Goal: Task Accomplishment & Management: Complete application form

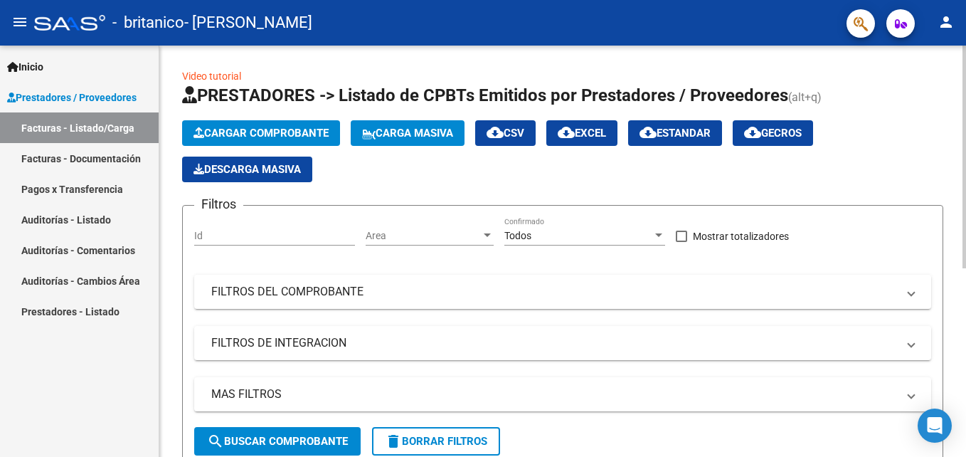
click at [264, 132] on span "Cargar Comprobante" at bounding box center [261, 133] width 135 height 13
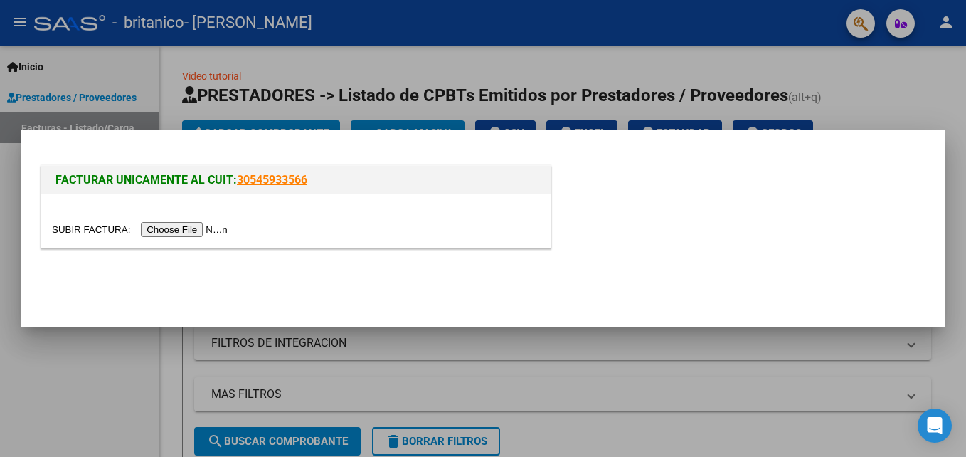
click at [174, 231] on input "file" at bounding box center [142, 229] width 180 height 15
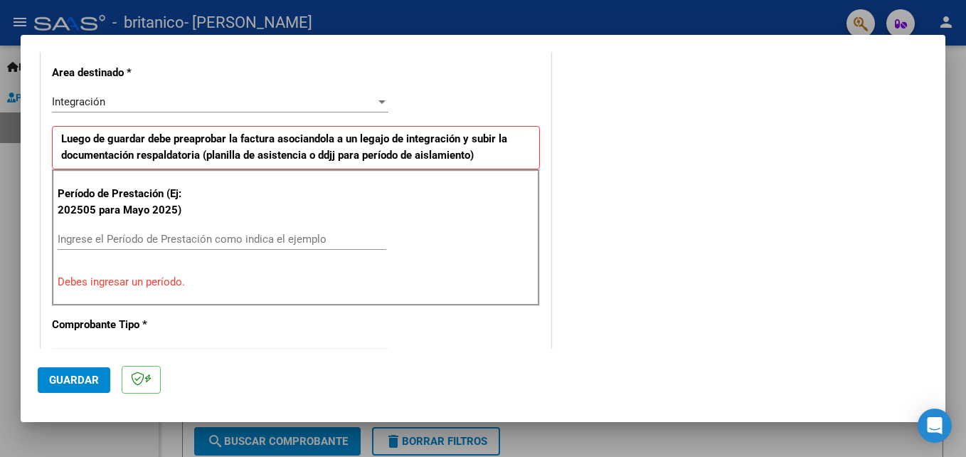
scroll to position [399, 0]
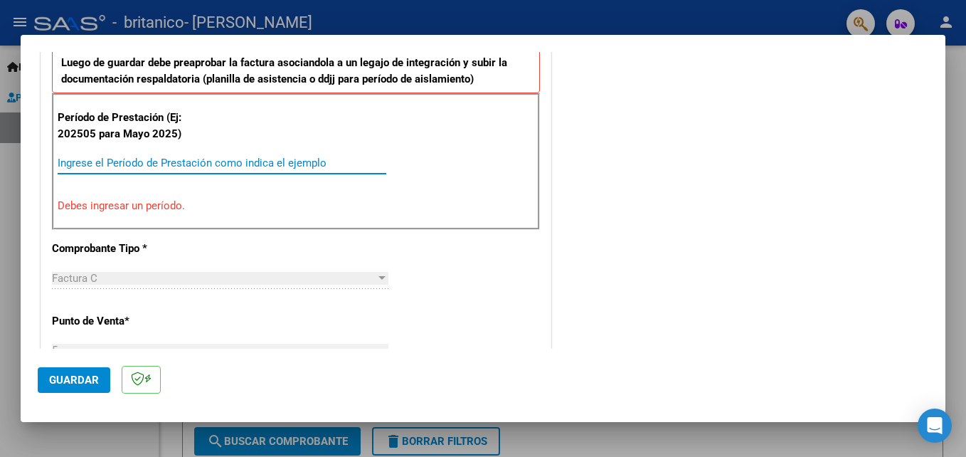
click at [282, 169] on input "Ingrese el Período de Prestación como indica el ejemplo" at bounding box center [222, 163] width 329 height 13
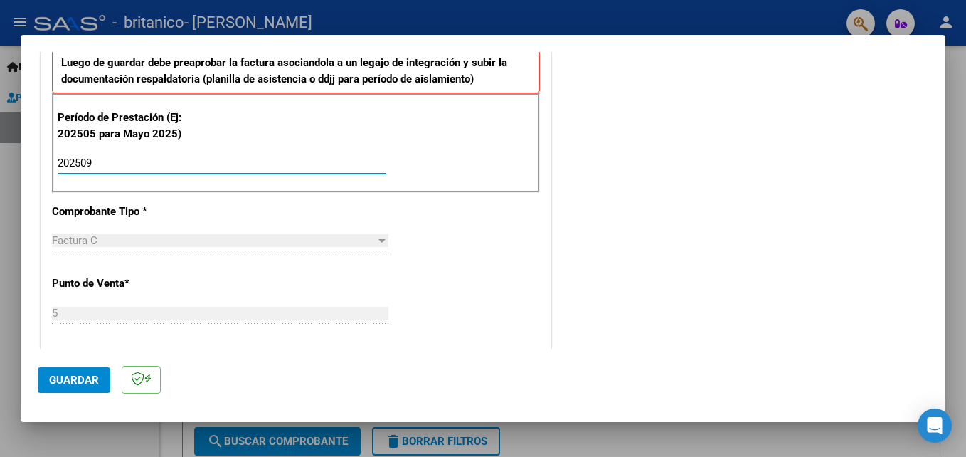
type input "202509"
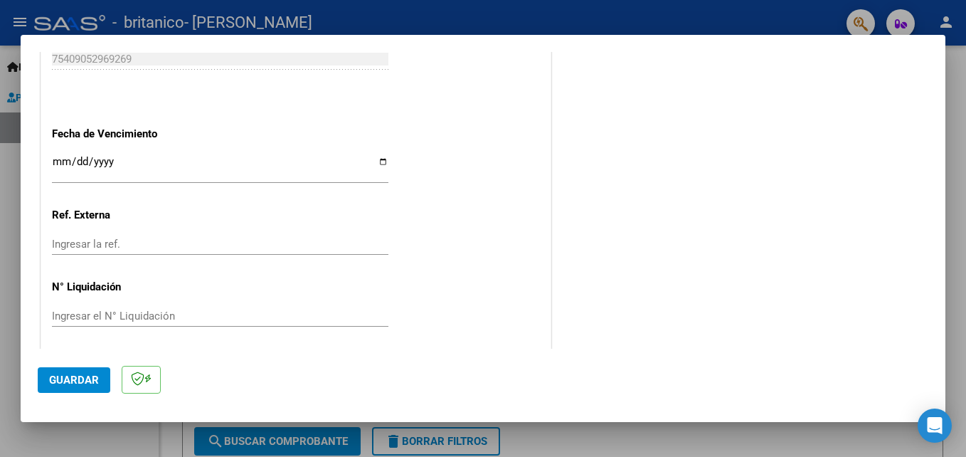
scroll to position [956, 0]
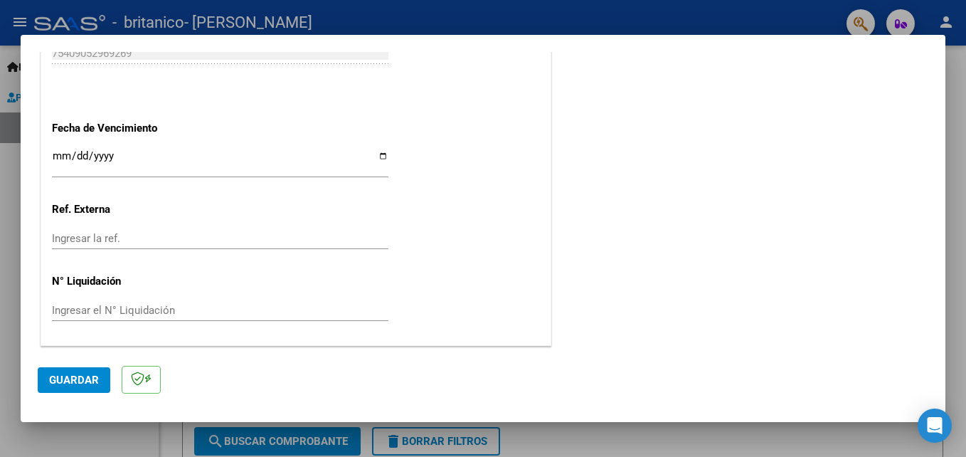
click at [379, 155] on input "Ingresar la fecha" at bounding box center [220, 161] width 337 height 23
type input "2025-10-17"
click at [55, 381] on span "Guardar" at bounding box center [74, 380] width 50 height 13
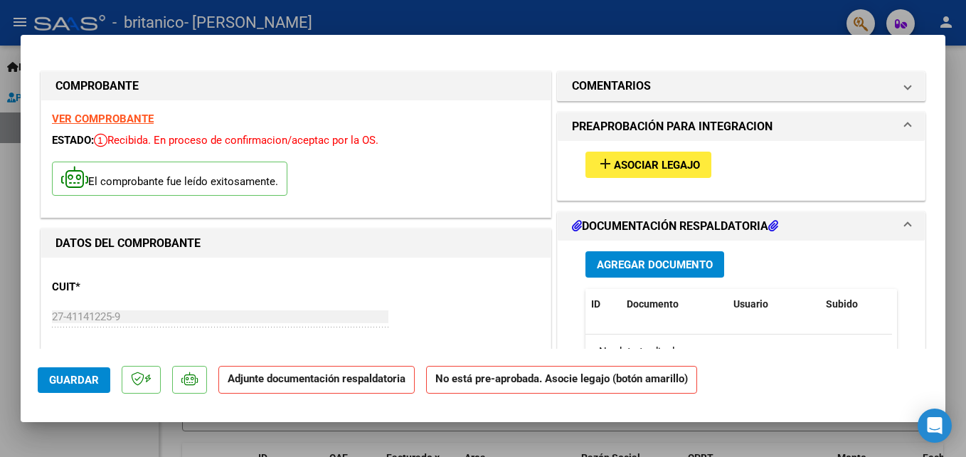
click at [613, 174] on button "add Asociar Legajo" at bounding box center [649, 165] width 126 height 26
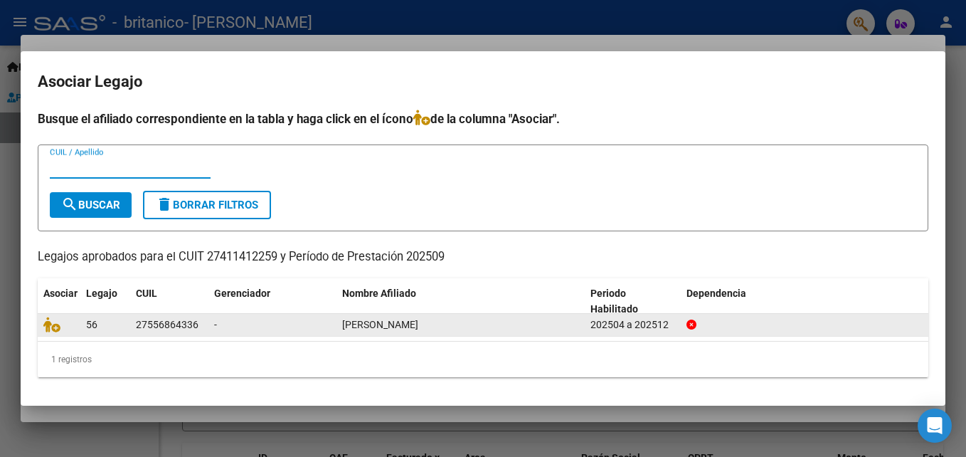
click at [99, 334] on datatable-body-cell "56" at bounding box center [105, 325] width 50 height 22
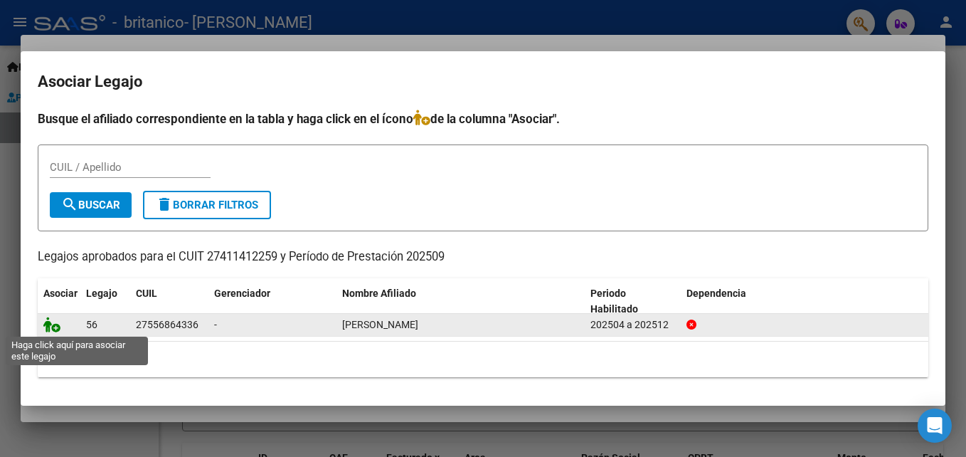
click at [46, 320] on icon at bounding box center [51, 325] width 17 height 16
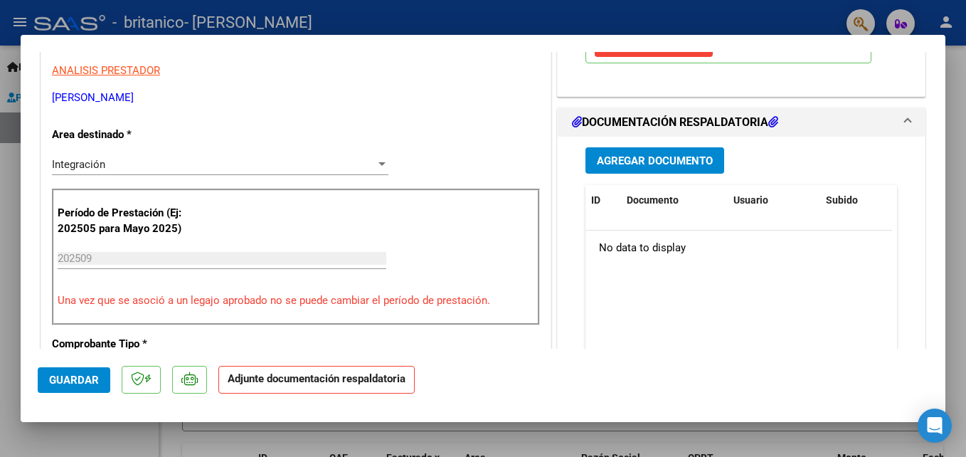
scroll to position [370, 0]
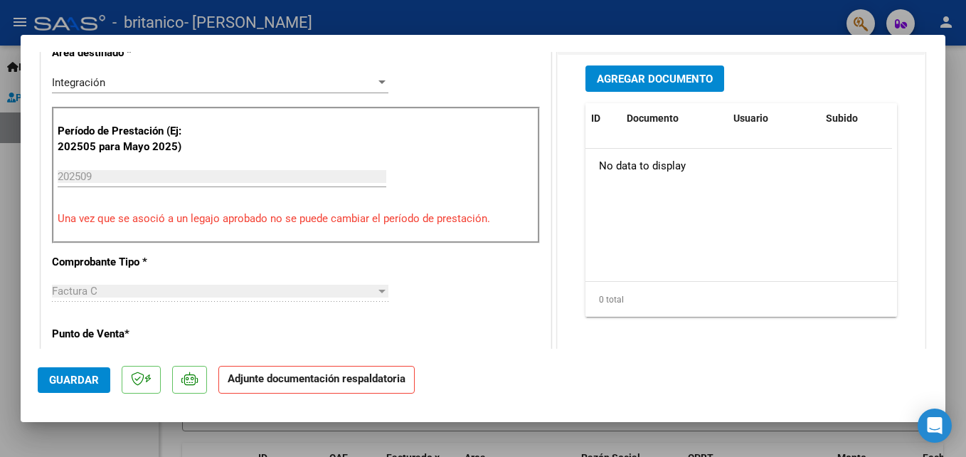
click at [595, 85] on button "Agregar Documento" at bounding box center [655, 78] width 139 height 26
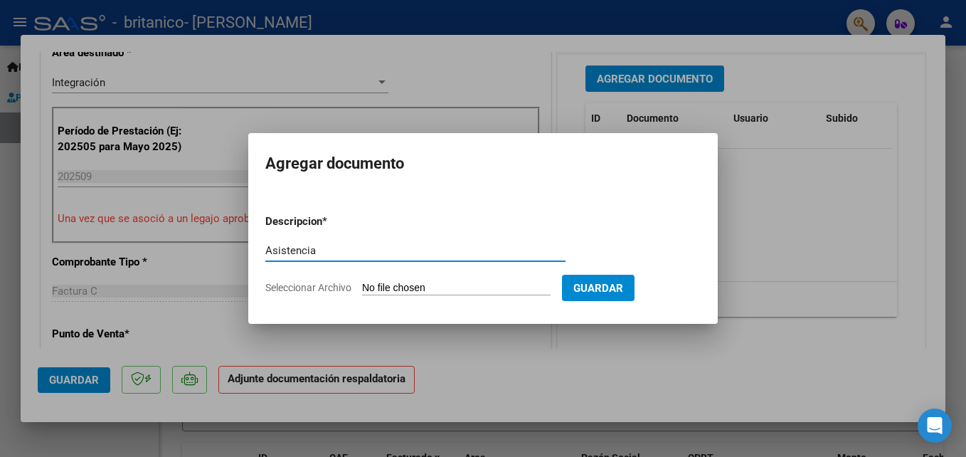
type input "Asistencia"
click at [310, 286] on span "Seleccionar Archivo" at bounding box center [308, 287] width 86 height 11
click at [362, 286] on input "Seleccionar Archivo" at bounding box center [456, 289] width 189 height 14
type input "C:\fakepath\asistencia grosso.pdf"
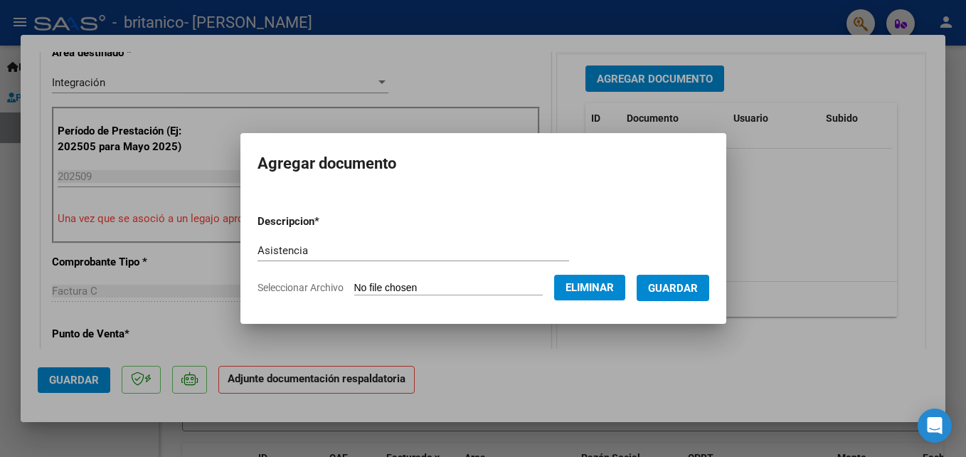
click at [687, 292] on span "Guardar" at bounding box center [673, 288] width 50 height 13
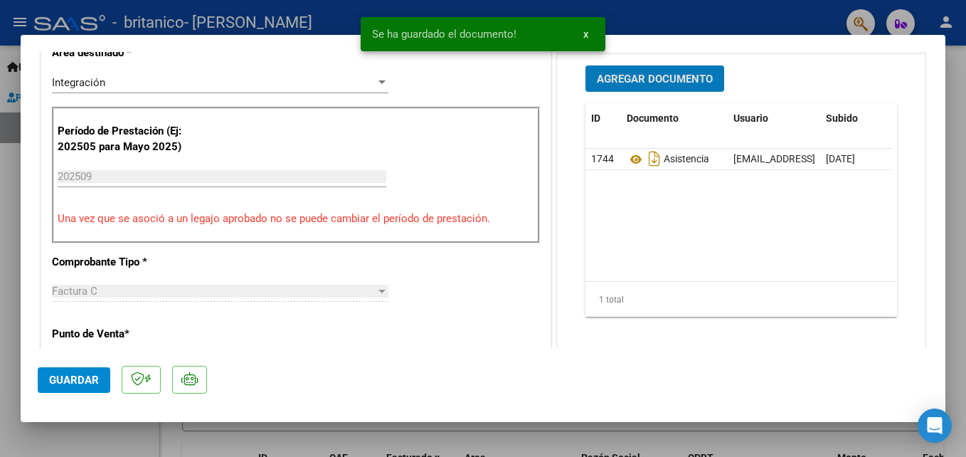
click at [79, 383] on span "Guardar" at bounding box center [74, 380] width 50 height 13
click at [934, 68] on mat-dialog-content "COMPROBANTE VER COMPROBANTE ESTADO: Recibida. En proceso de confirmacion/acepta…" at bounding box center [483, 200] width 925 height 297
click at [62, 379] on span "Guardar" at bounding box center [74, 380] width 50 height 13
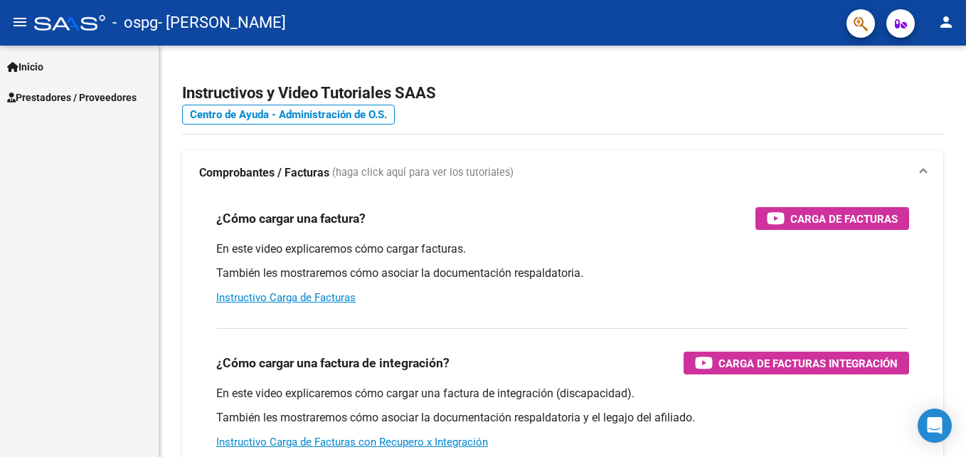
click at [99, 70] on link "Inicio" at bounding box center [79, 66] width 159 height 31
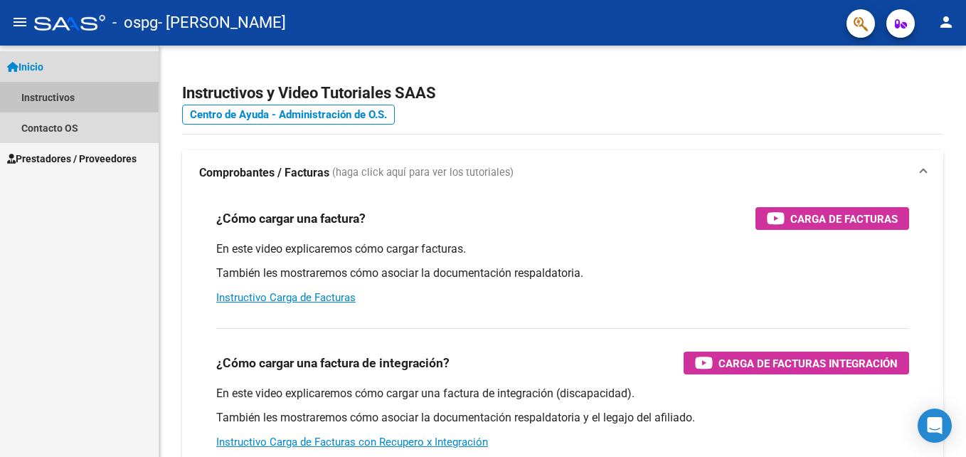
click at [106, 92] on link "Instructivos" at bounding box center [79, 97] width 159 height 31
click at [110, 65] on link "Inicio" at bounding box center [79, 66] width 159 height 31
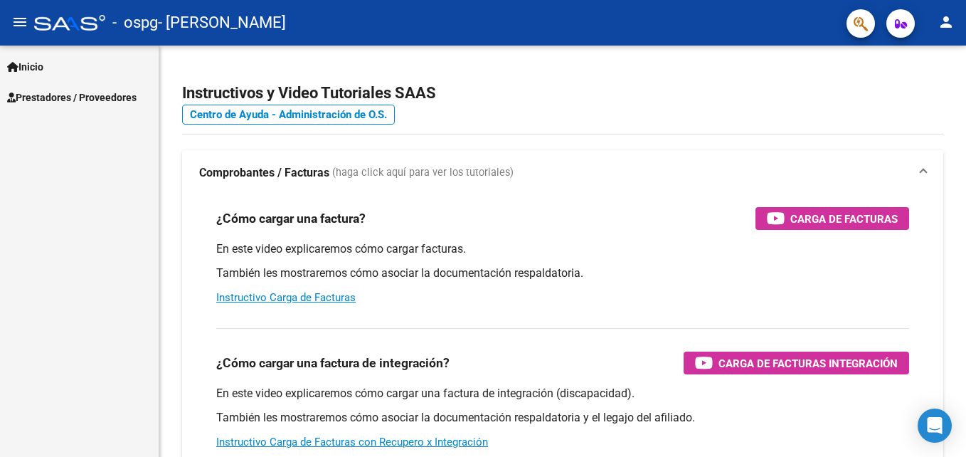
click at [112, 100] on span "Prestadores / Proveedores" at bounding box center [71, 98] width 129 height 16
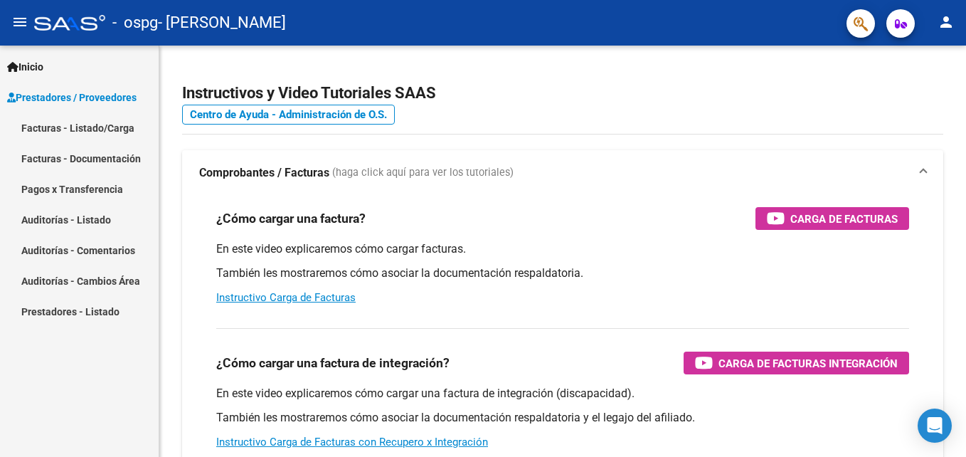
click at [91, 128] on link "Facturas - Listado/Carga" at bounding box center [79, 127] width 159 height 31
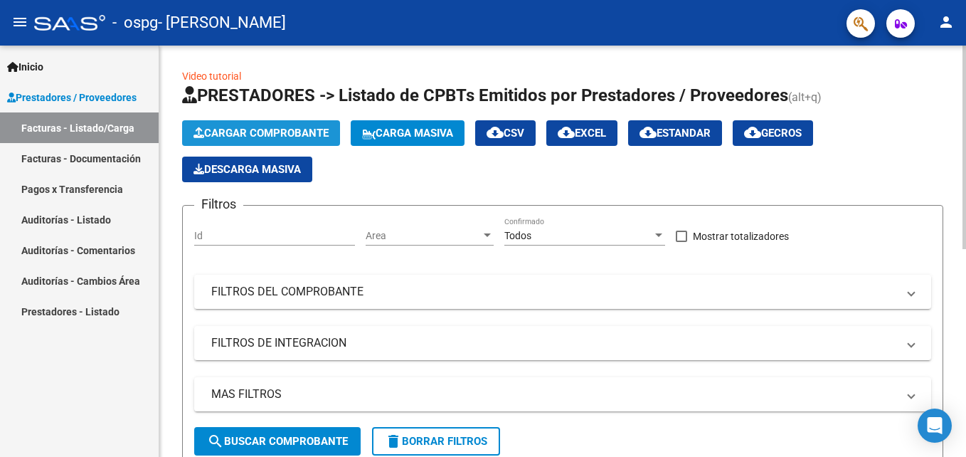
click at [290, 125] on button "Cargar Comprobante" at bounding box center [261, 133] width 158 height 26
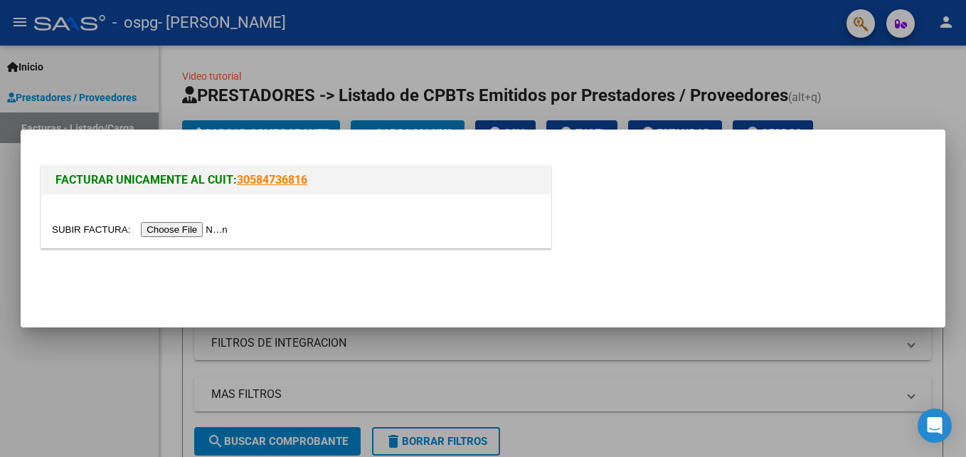
drag, startPoint x: 859, startPoint y: 62, endPoint x: 894, endPoint y: 65, distance: 35.0
click at [862, 62] on div at bounding box center [483, 228] width 966 height 457
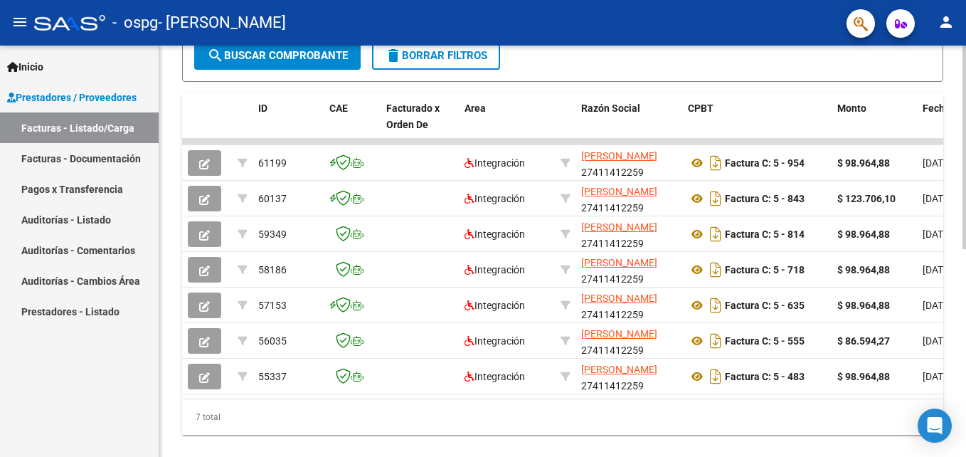
scroll to position [391, 0]
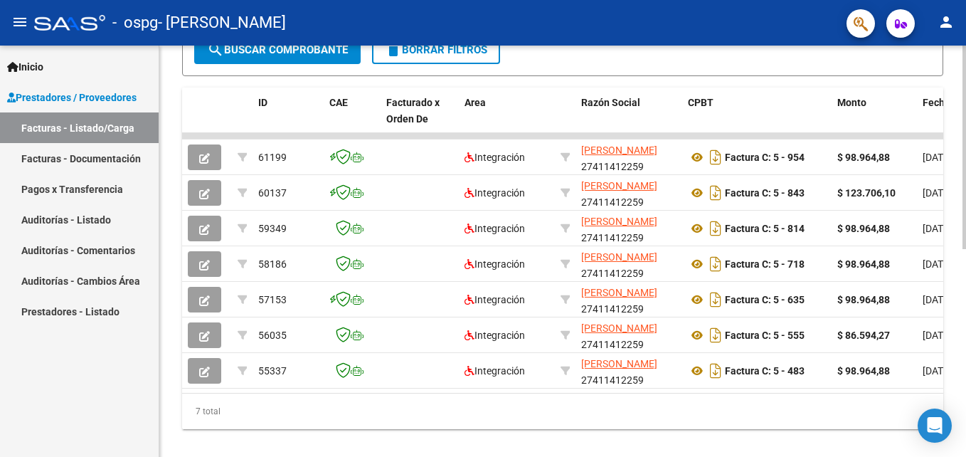
click at [961, 320] on div "Video tutorial PRESTADORES -> Listado de CPBTs Emitidos por Prestadores / Prove…" at bounding box center [564, 64] width 810 height 820
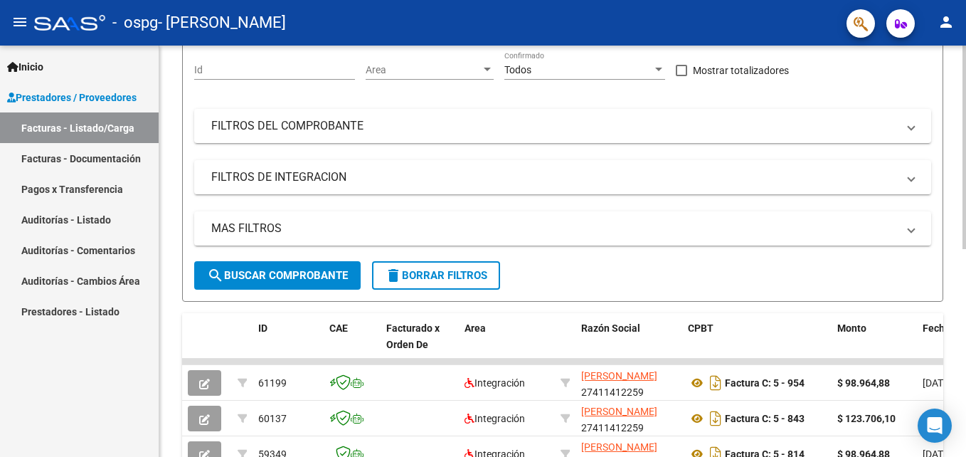
scroll to position [136, 0]
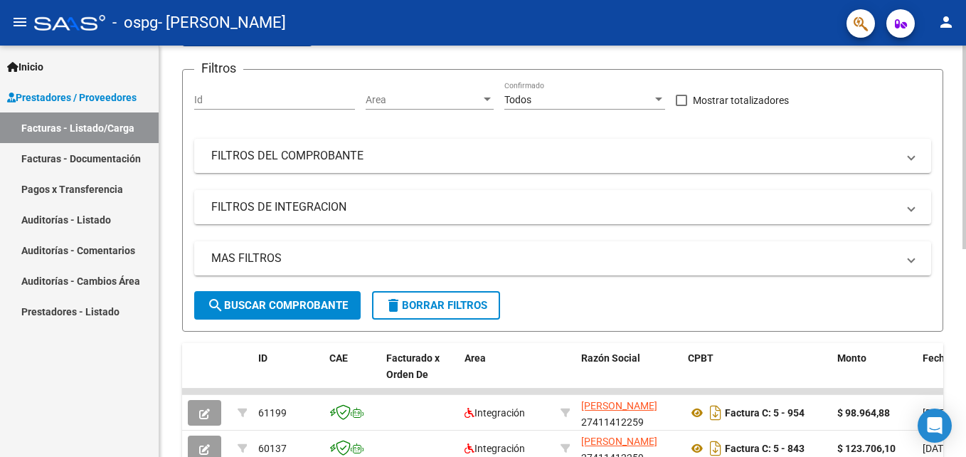
click at [966, 178] on html "menu - ospg - GARCIA AGOSTINA BELEN person Inicio Instructivos Contacto OS Pres…" at bounding box center [483, 228] width 966 height 457
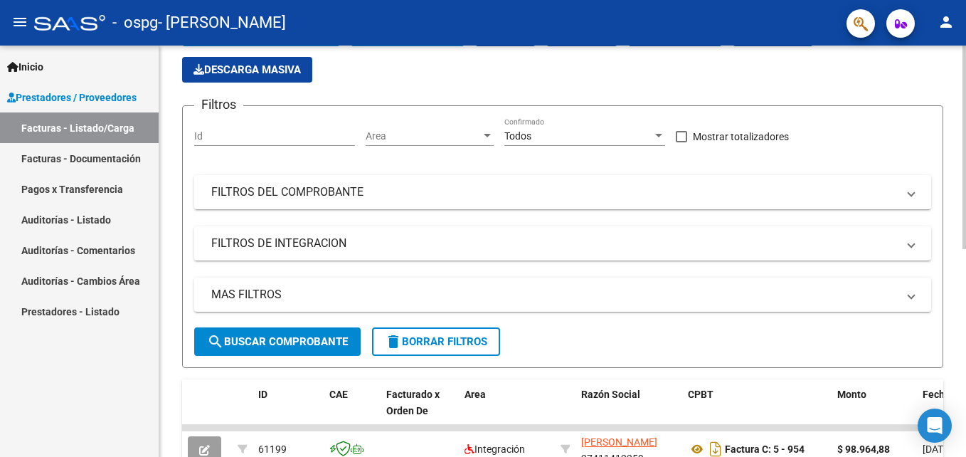
click at [966, 215] on html "menu - ospg - GARCIA AGOSTINA BELEN person Inicio Instructivos Contacto OS Pres…" at bounding box center [483, 228] width 966 height 457
click at [966, 211] on html "menu - ospg - GARCIA AGOSTINA BELEN person Inicio Instructivos Contacto OS Pres…" at bounding box center [483, 228] width 966 height 457
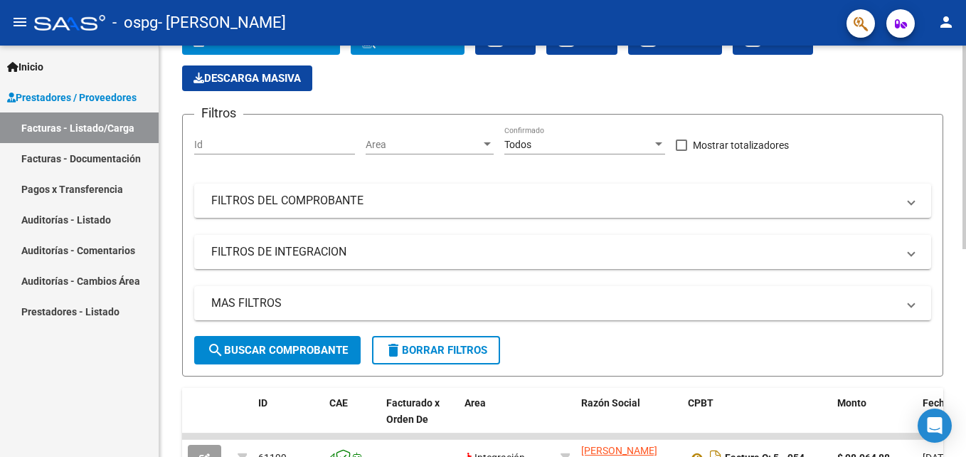
click at [961, 57] on div "Video tutorial PRESTADORES -> Listado de CPBTs Emitidos por Prestadores / Prove…" at bounding box center [562, 364] width 807 height 820
click at [961, 56] on div "Video tutorial PRESTADORES -> Listado de CPBTs Emitidos por Prestadores / Prove…" at bounding box center [562, 364] width 807 height 820
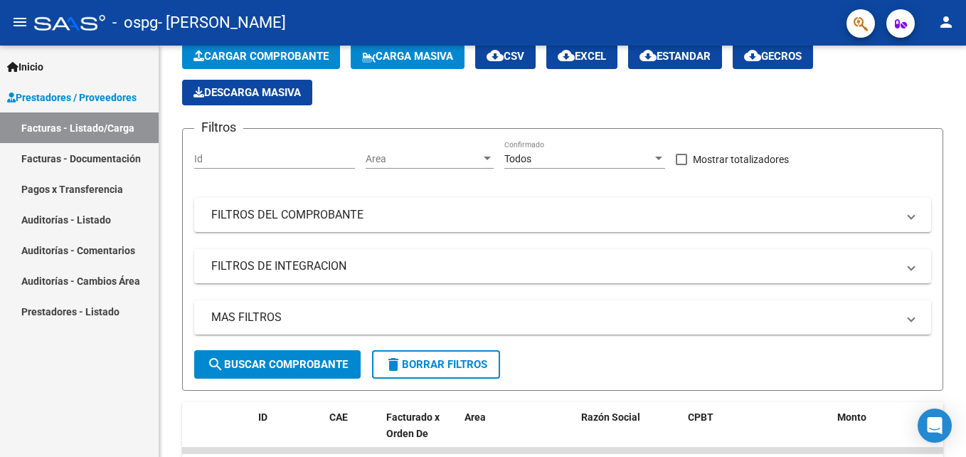
drag, startPoint x: 961, startPoint y: 56, endPoint x: 963, endPoint y: 44, distance: 12.2
click at [963, 44] on mat-toolbar "menu - ospg - GARCIA AGOSTINA BELEN person" at bounding box center [483, 23] width 966 height 46
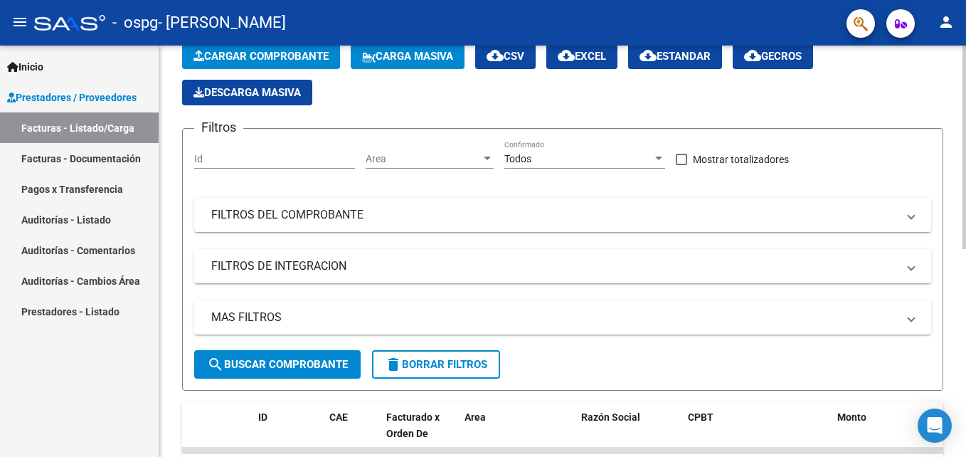
click at [295, 63] on button "Cargar Comprobante" at bounding box center [261, 56] width 158 height 26
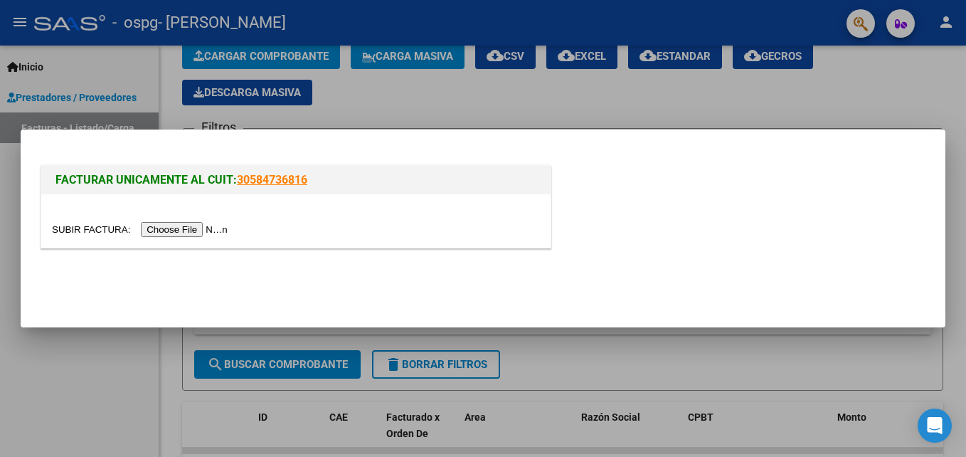
click at [155, 224] on input "file" at bounding box center [142, 229] width 180 height 15
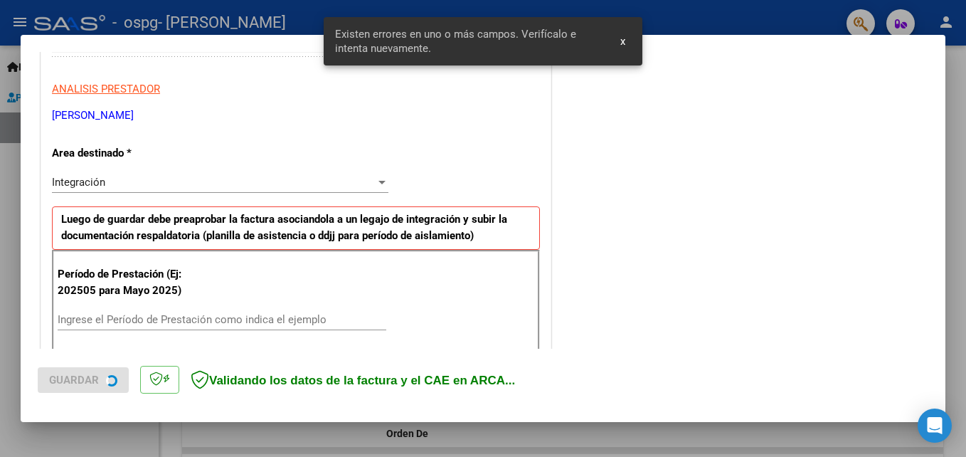
scroll to position [320, 0]
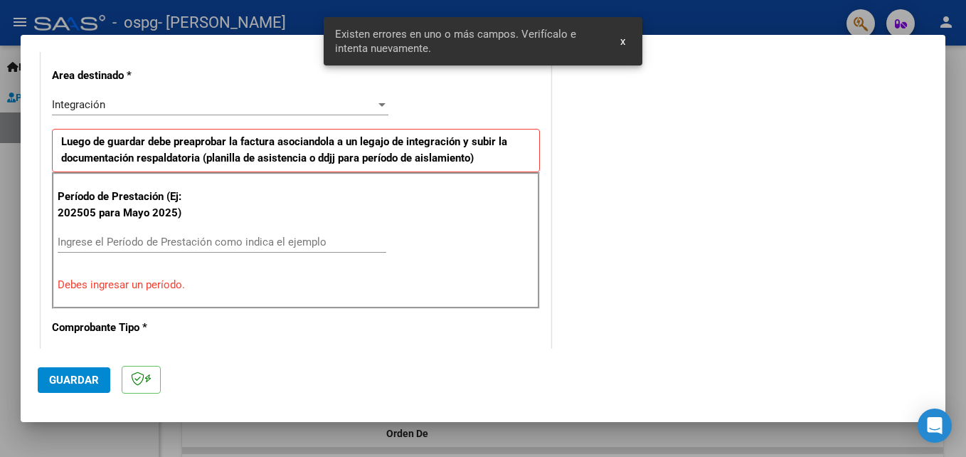
click at [180, 241] on input "Ingrese el Período de Prestación como indica el ejemplo" at bounding box center [222, 242] width 329 height 13
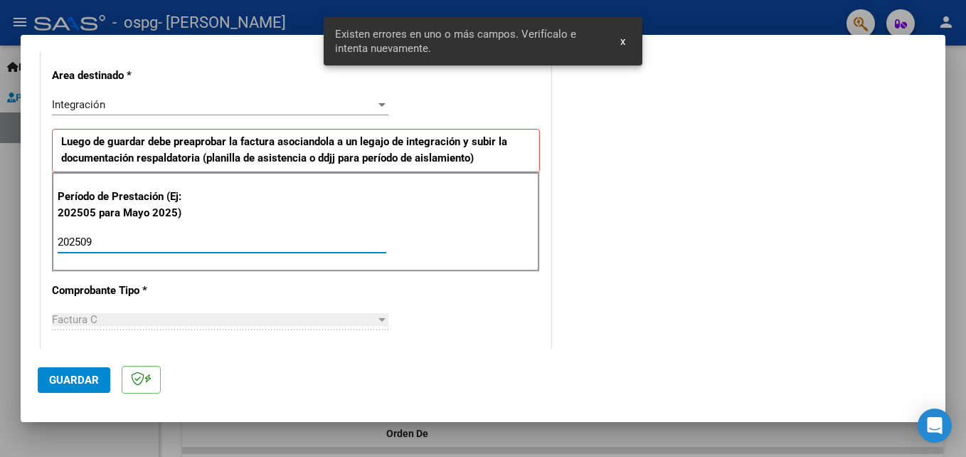
type input "202509"
click at [88, 376] on span "Guardar" at bounding box center [74, 380] width 50 height 13
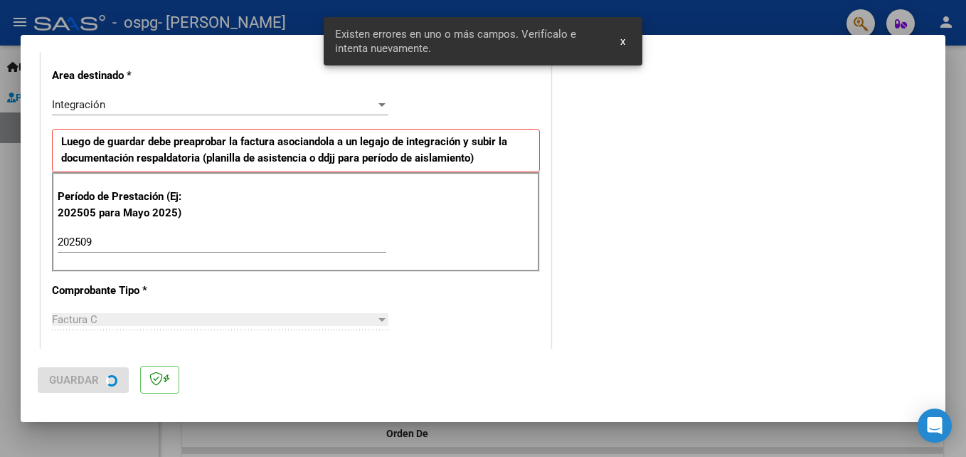
scroll to position [0, 0]
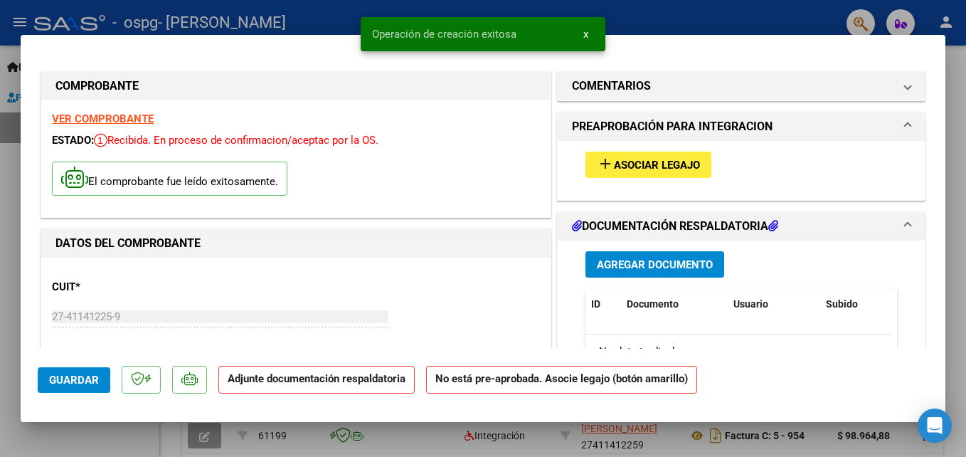
click at [610, 156] on button "add Asociar Legajo" at bounding box center [649, 165] width 126 height 26
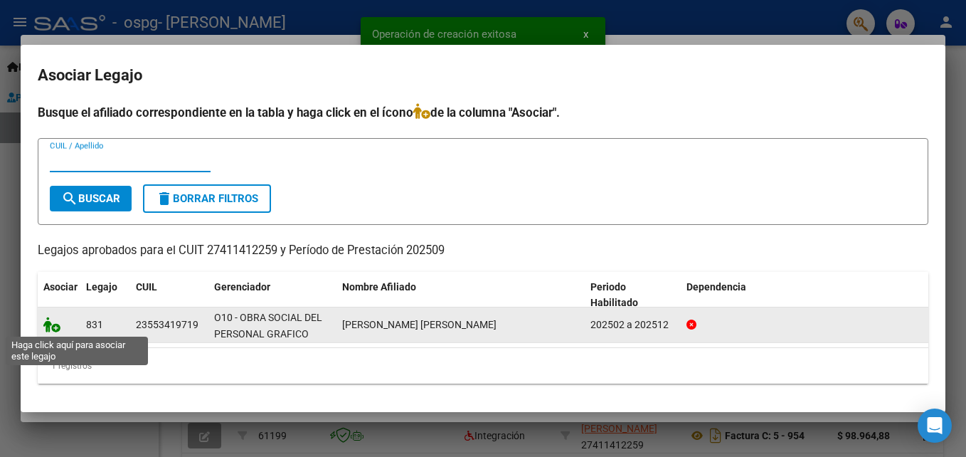
click at [53, 322] on icon at bounding box center [51, 325] width 17 height 16
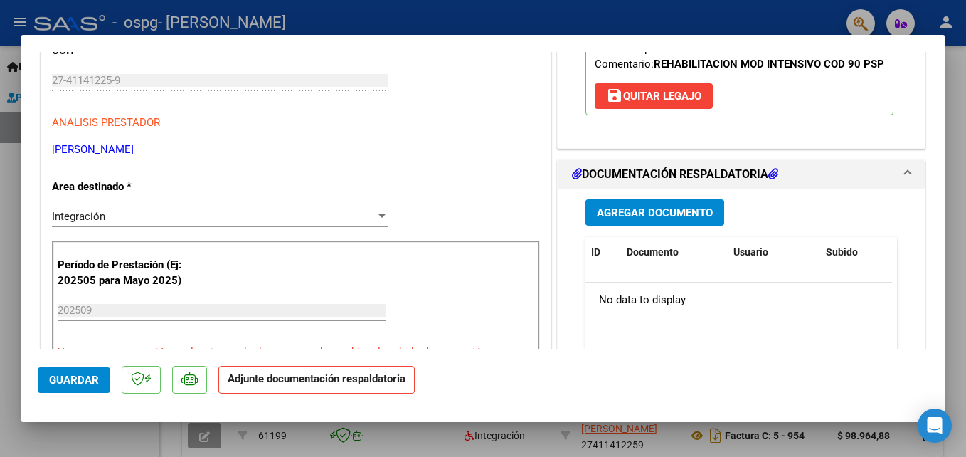
scroll to position [347, 0]
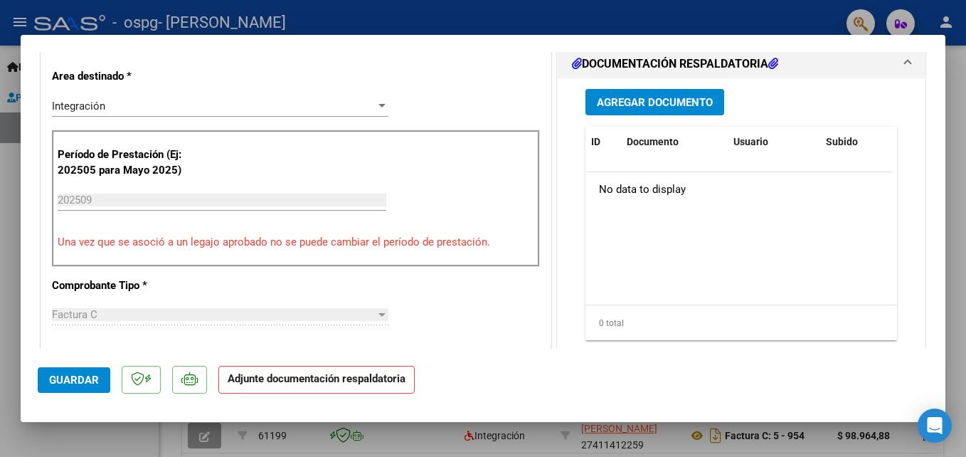
click at [685, 109] on span "Agregar Documento" at bounding box center [655, 102] width 116 height 13
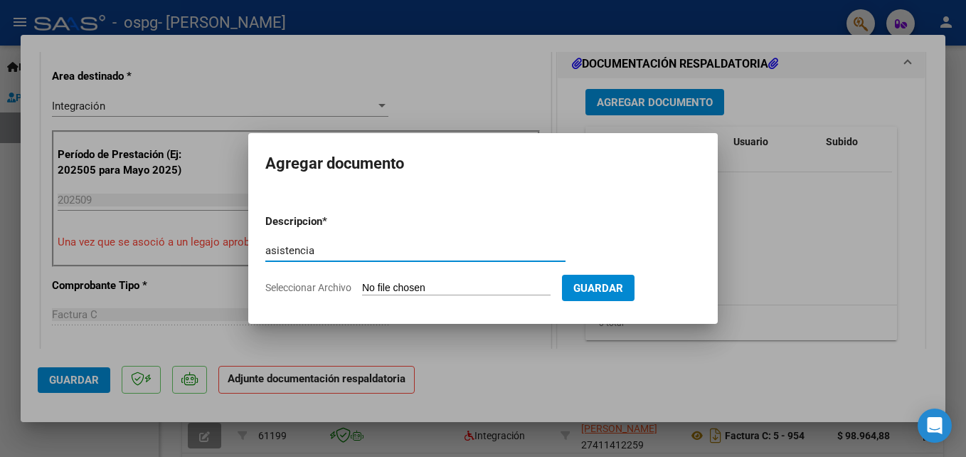
type input "asistencia"
click at [344, 280] on form "Descripcion * asistencia Escriba aquí una descripcion Seleccionar Archivo Guard…" at bounding box center [482, 255] width 435 height 104
click at [295, 285] on span "Seleccionar Archivo" at bounding box center [308, 287] width 86 height 11
click at [362, 285] on input "Seleccionar Archivo" at bounding box center [456, 289] width 189 height 14
type input "C:\fakepath\asistencia mateo sep.pdf"
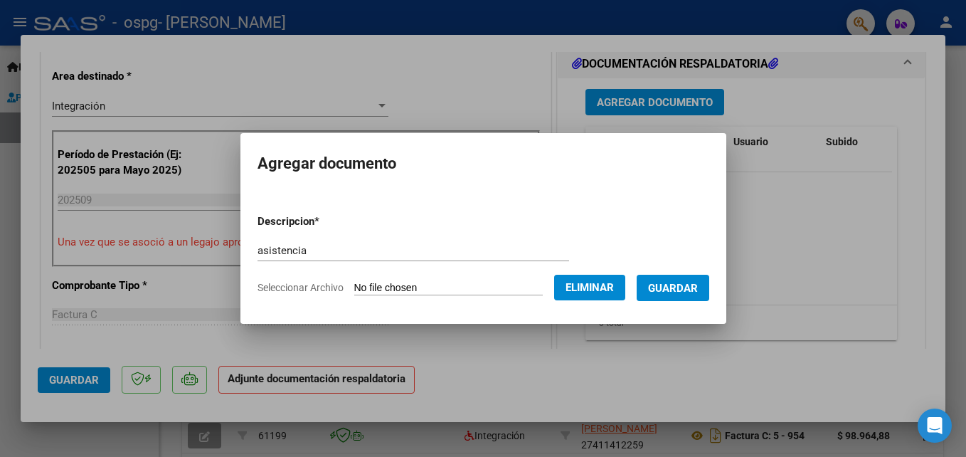
click at [690, 290] on span "Guardar" at bounding box center [673, 288] width 50 height 13
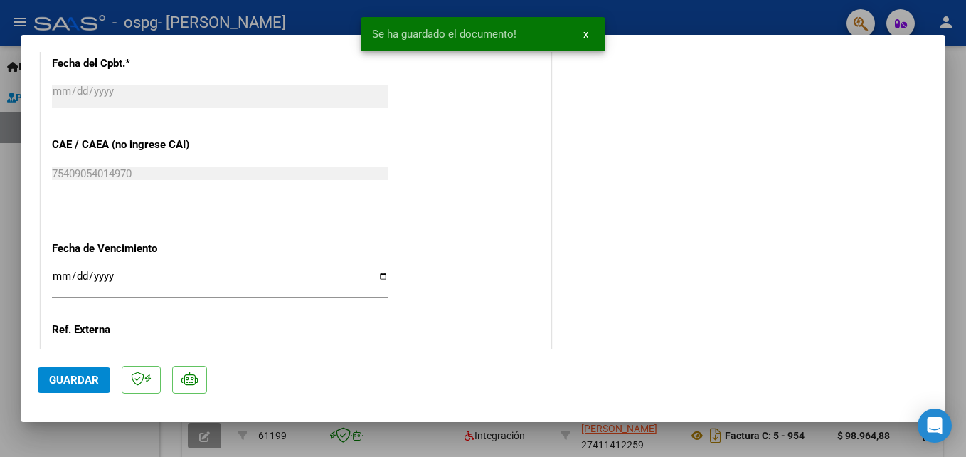
scroll to position [977, 0]
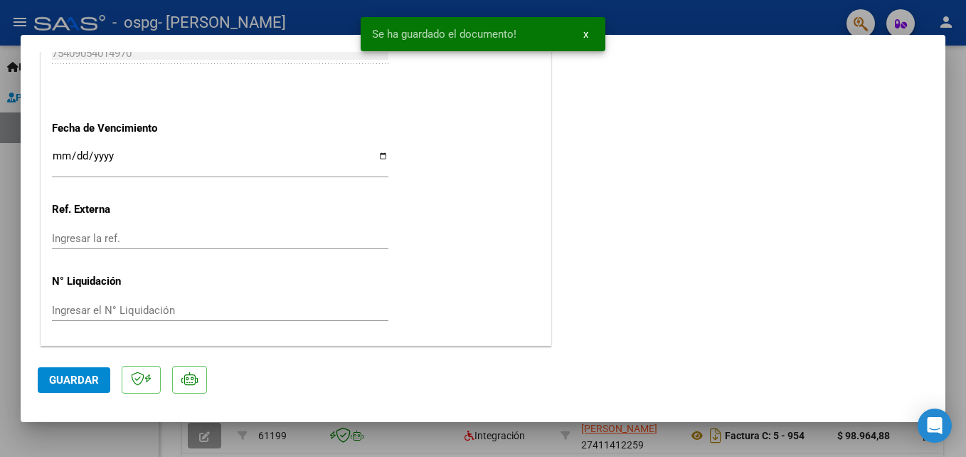
click at [68, 388] on button "Guardar" at bounding box center [74, 380] width 73 height 26
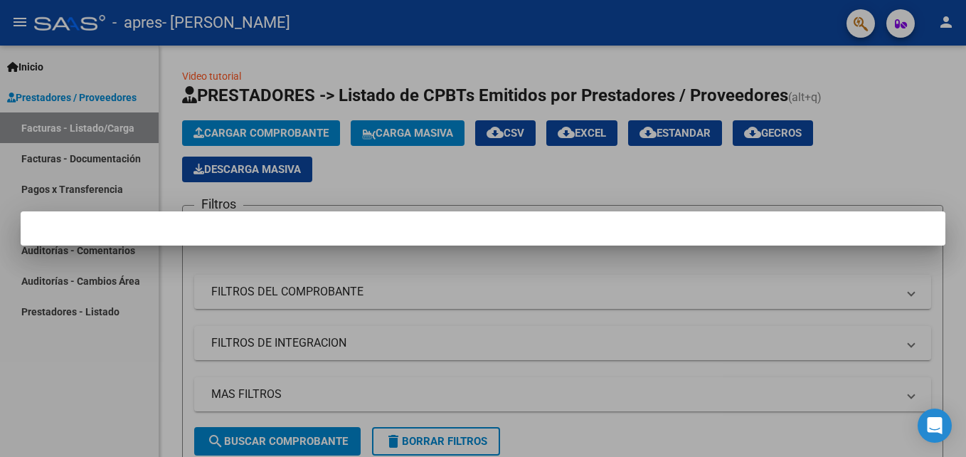
click at [404, 162] on div at bounding box center [483, 228] width 966 height 457
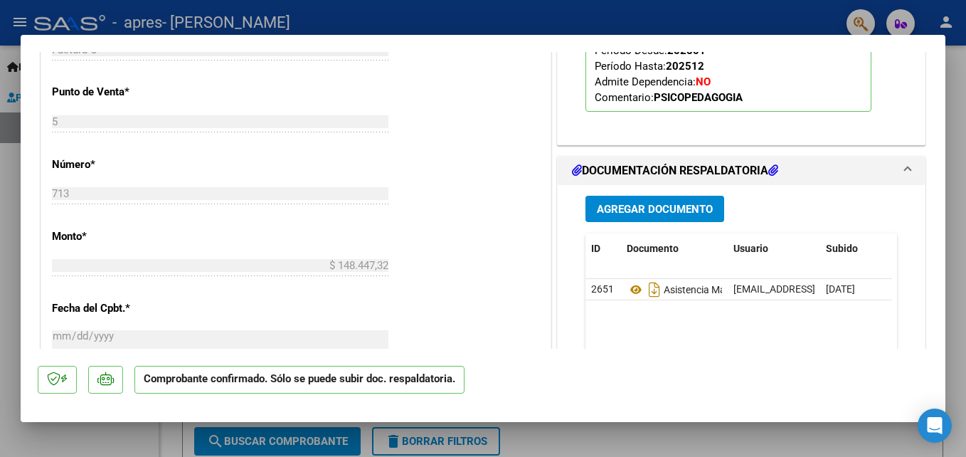
scroll to position [1037, 0]
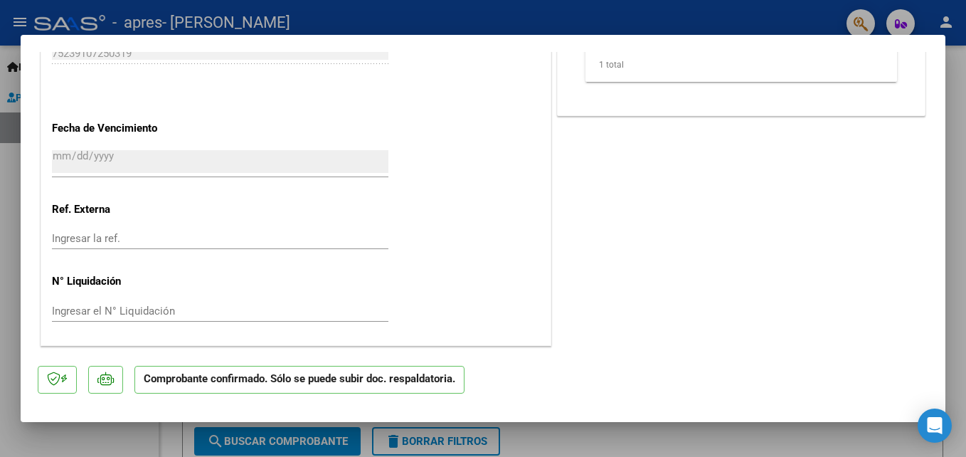
click at [835, 445] on div at bounding box center [483, 228] width 966 height 457
type input "$ 0,00"
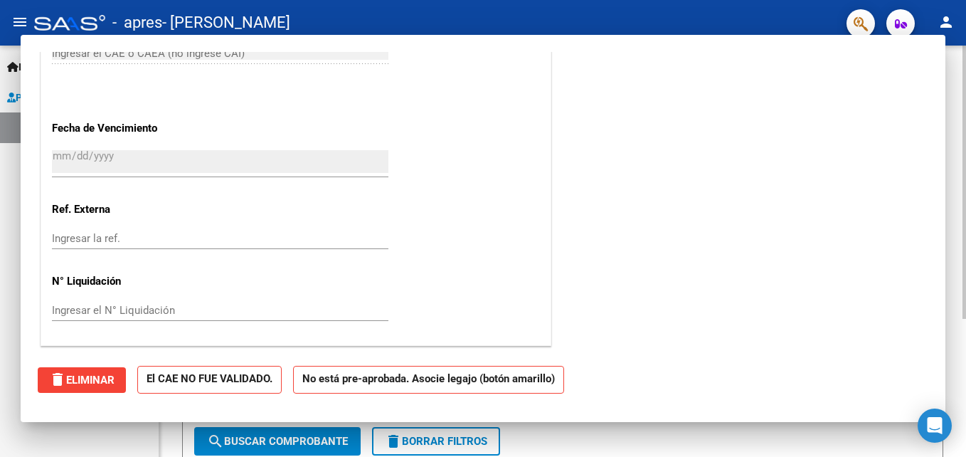
scroll to position [0, 0]
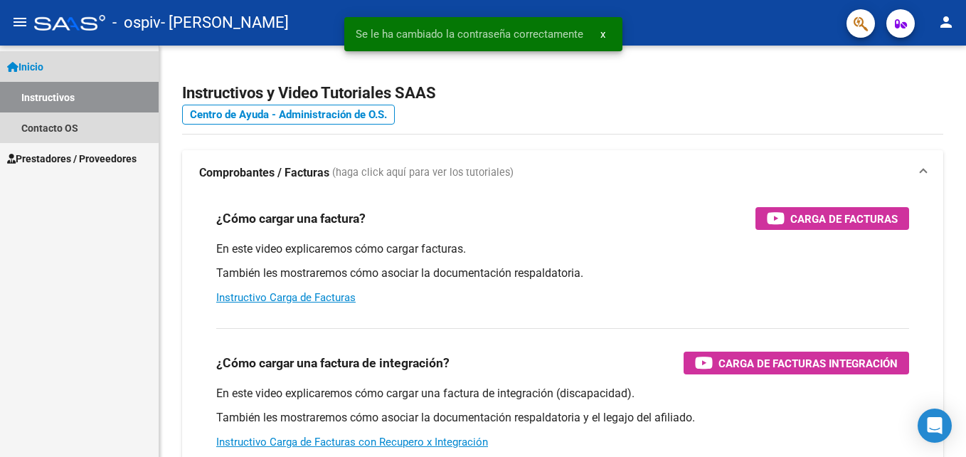
click at [69, 76] on link "Inicio" at bounding box center [79, 66] width 159 height 31
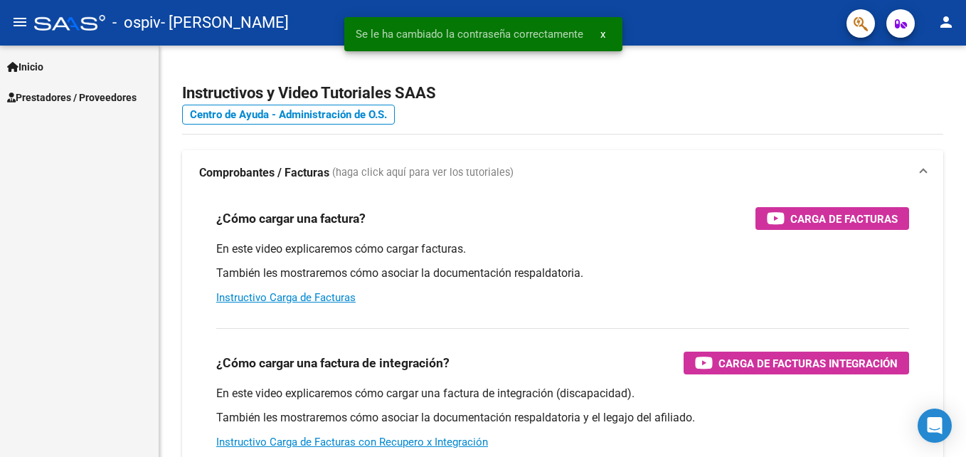
click at [103, 102] on span "Prestadores / Proveedores" at bounding box center [71, 98] width 129 height 16
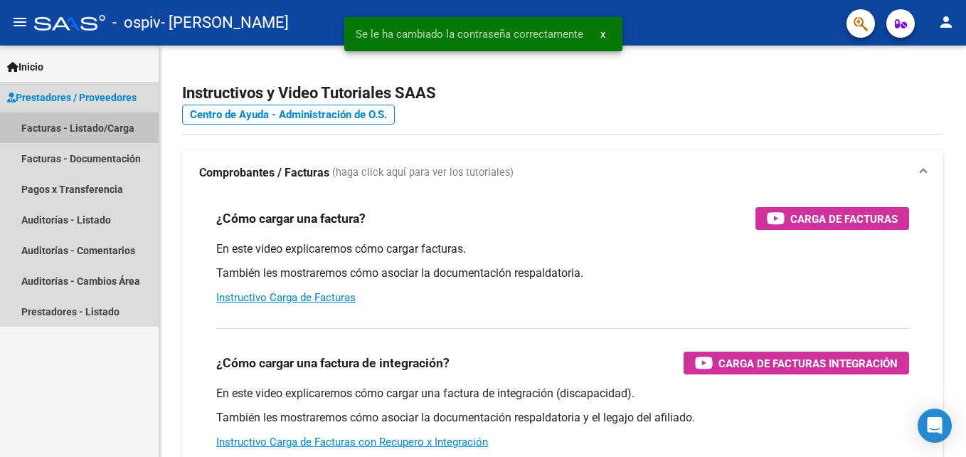
click at [117, 126] on link "Facturas - Listado/Carga" at bounding box center [79, 127] width 159 height 31
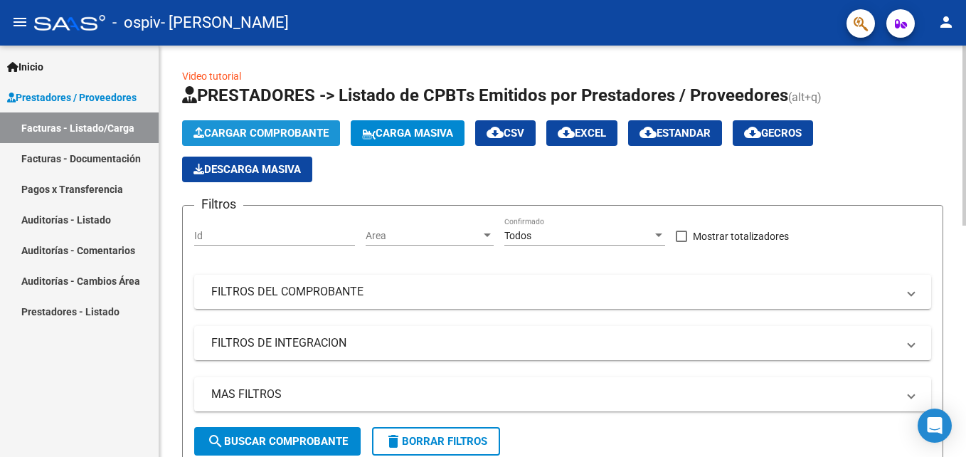
click at [269, 137] on span "Cargar Comprobante" at bounding box center [261, 133] width 135 height 13
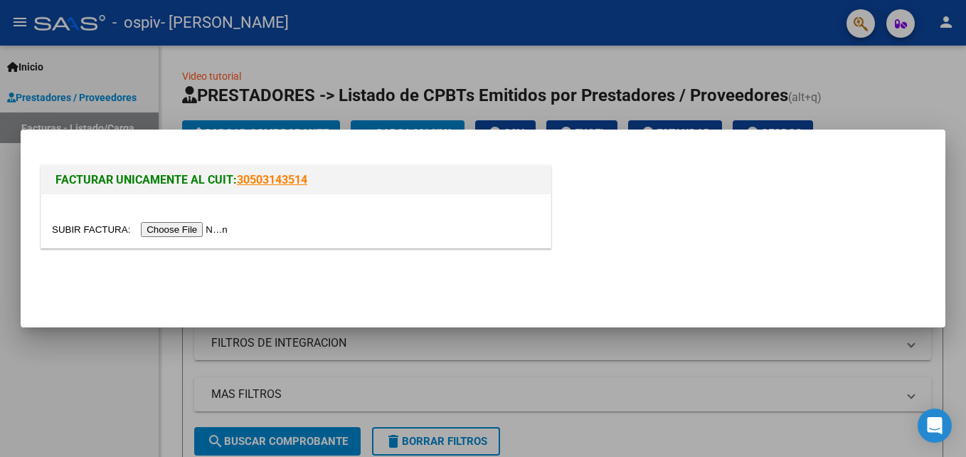
click at [200, 226] on input "file" at bounding box center [142, 229] width 180 height 15
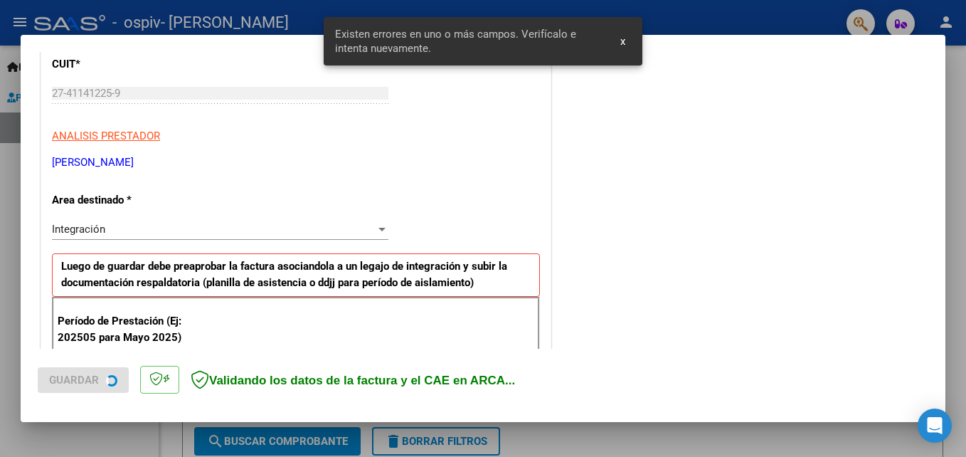
scroll to position [320, 0]
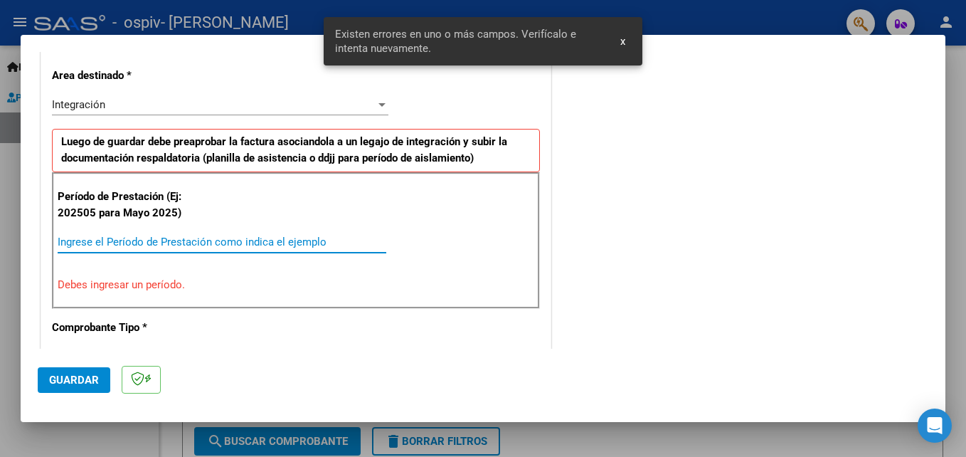
click at [297, 241] on input "Ingrese el Período de Prestación como indica el ejemplo" at bounding box center [222, 242] width 329 height 13
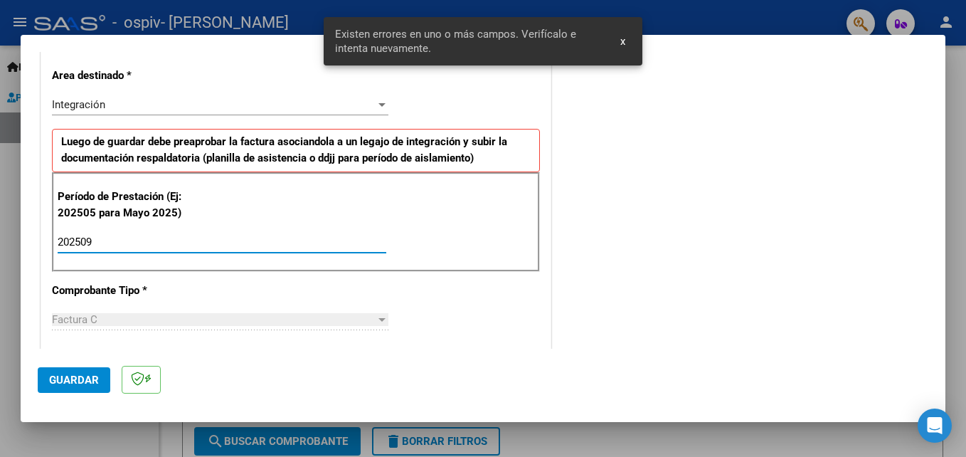
type input "202509"
click at [71, 370] on button "Guardar" at bounding box center [74, 380] width 73 height 26
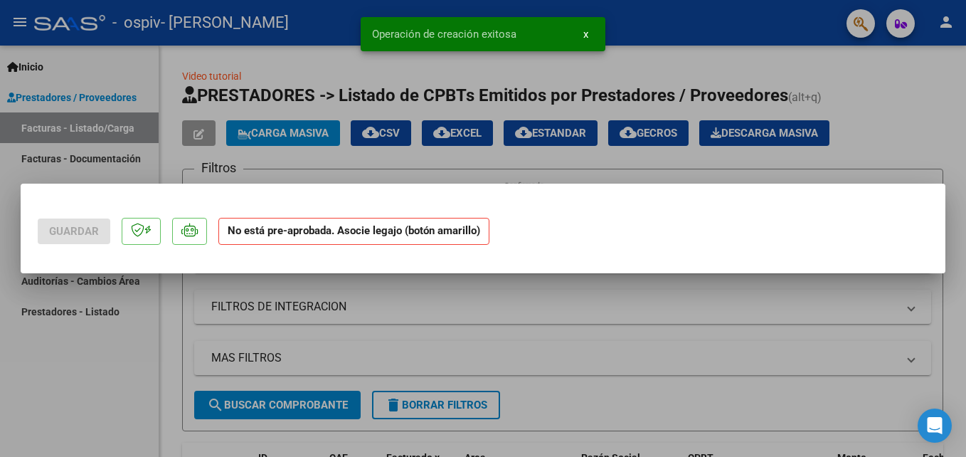
scroll to position [0, 0]
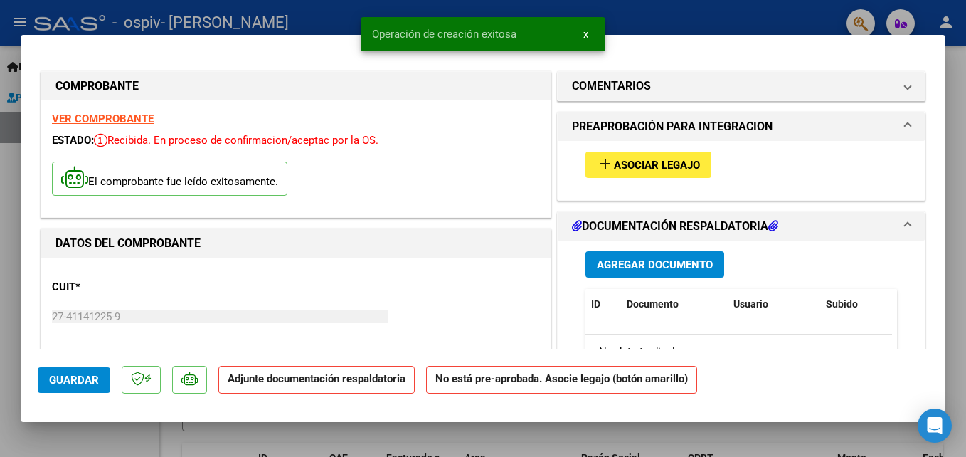
click at [608, 157] on mat-icon "add" at bounding box center [605, 163] width 17 height 17
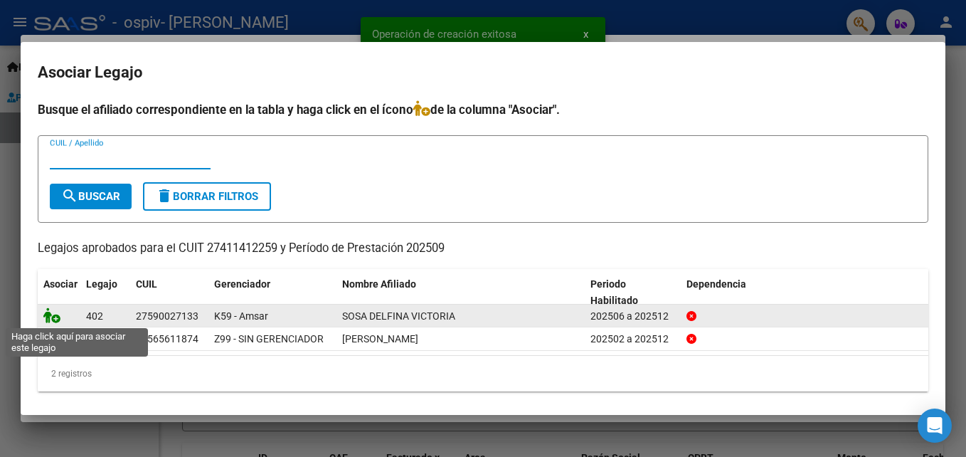
click at [55, 318] on icon at bounding box center [51, 315] width 17 height 16
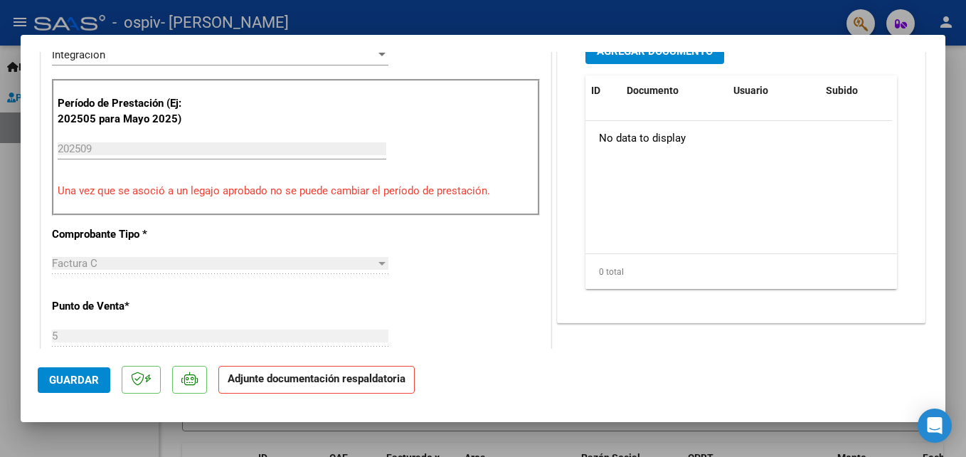
scroll to position [139, 0]
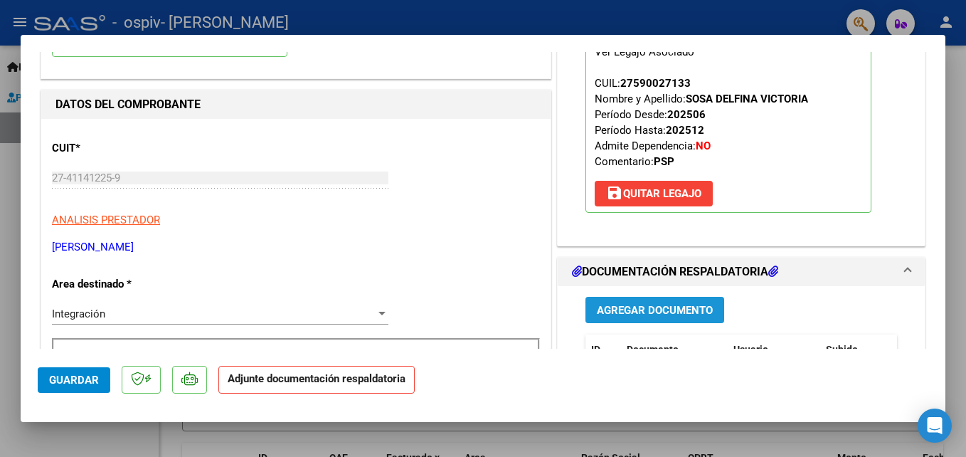
click at [677, 314] on span "Agregar Documento" at bounding box center [655, 310] width 116 height 13
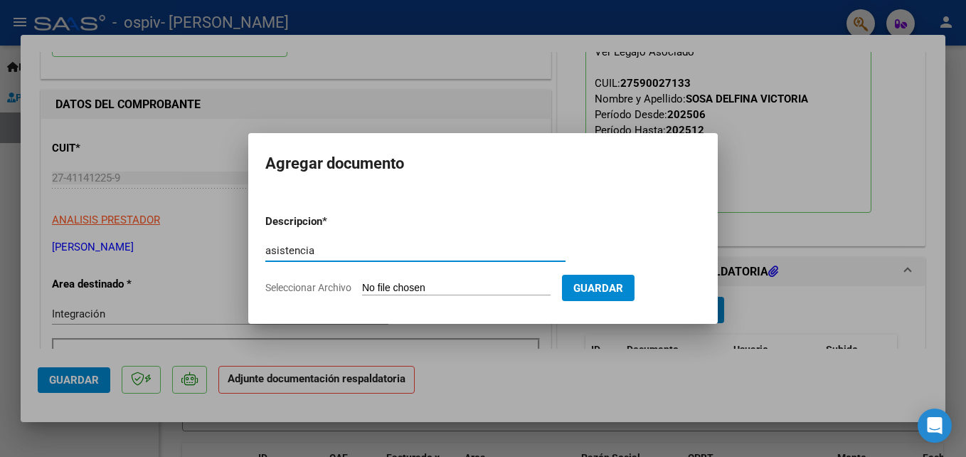
type input "asistencia"
click at [300, 288] on span "Seleccionar Archivo" at bounding box center [308, 287] width 86 height 11
click at [362, 288] on input "Seleccionar Archivo" at bounding box center [456, 289] width 189 height 14
type input "C:\fakepath\asistencia delfi a¿seppp.pdf"
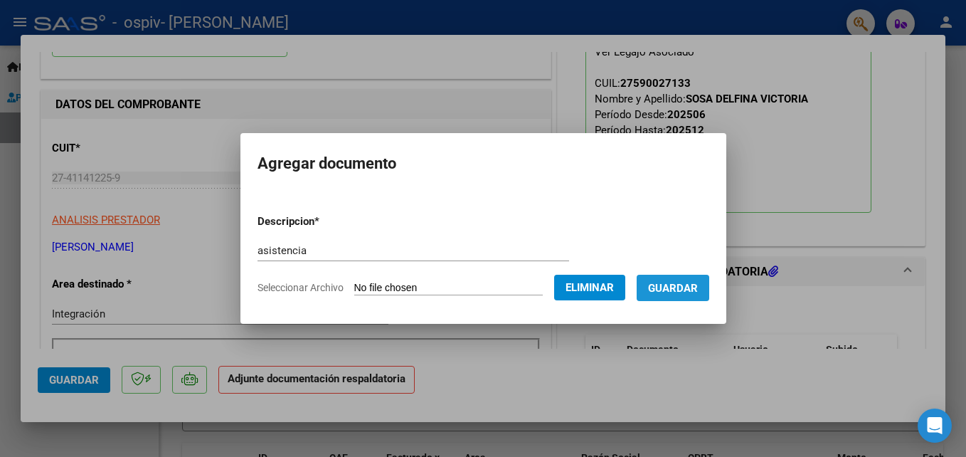
click at [675, 296] on button "Guardar" at bounding box center [673, 288] width 73 height 26
